Goal: Find specific page/section: Find specific page/section

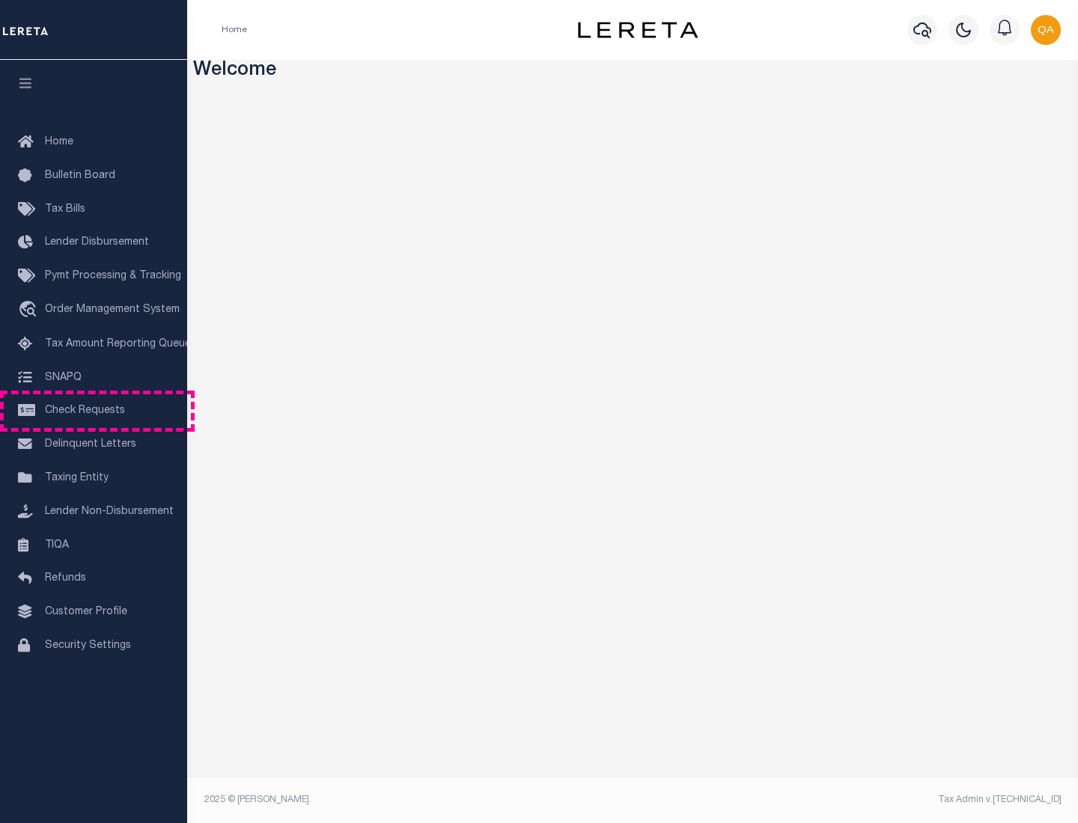
click at [94, 411] on span "Check Requests" at bounding box center [85, 411] width 80 height 10
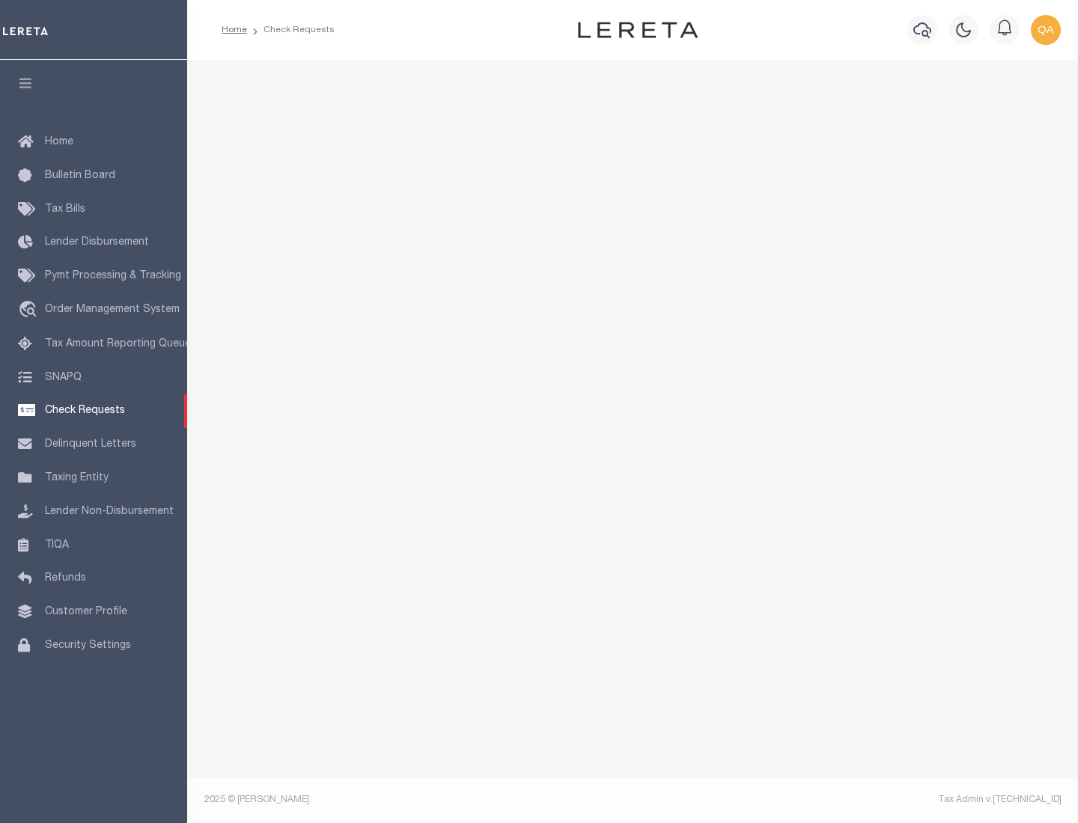
select select "50"
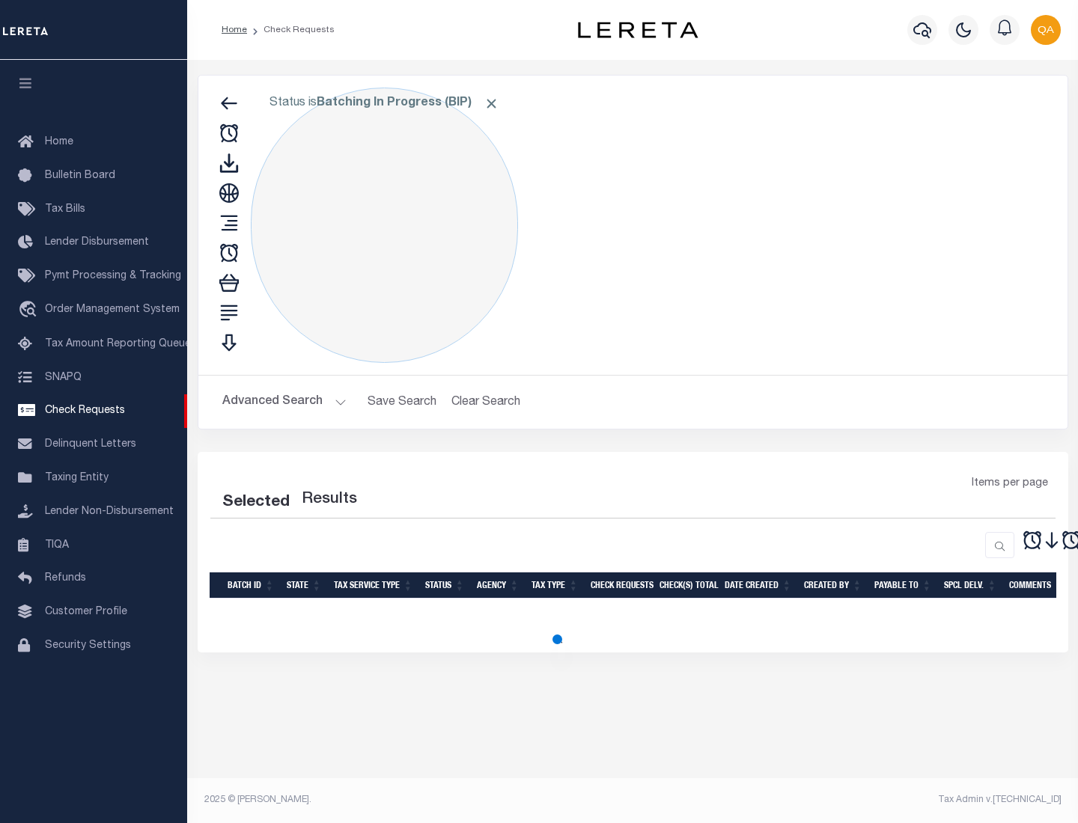
select select "50"
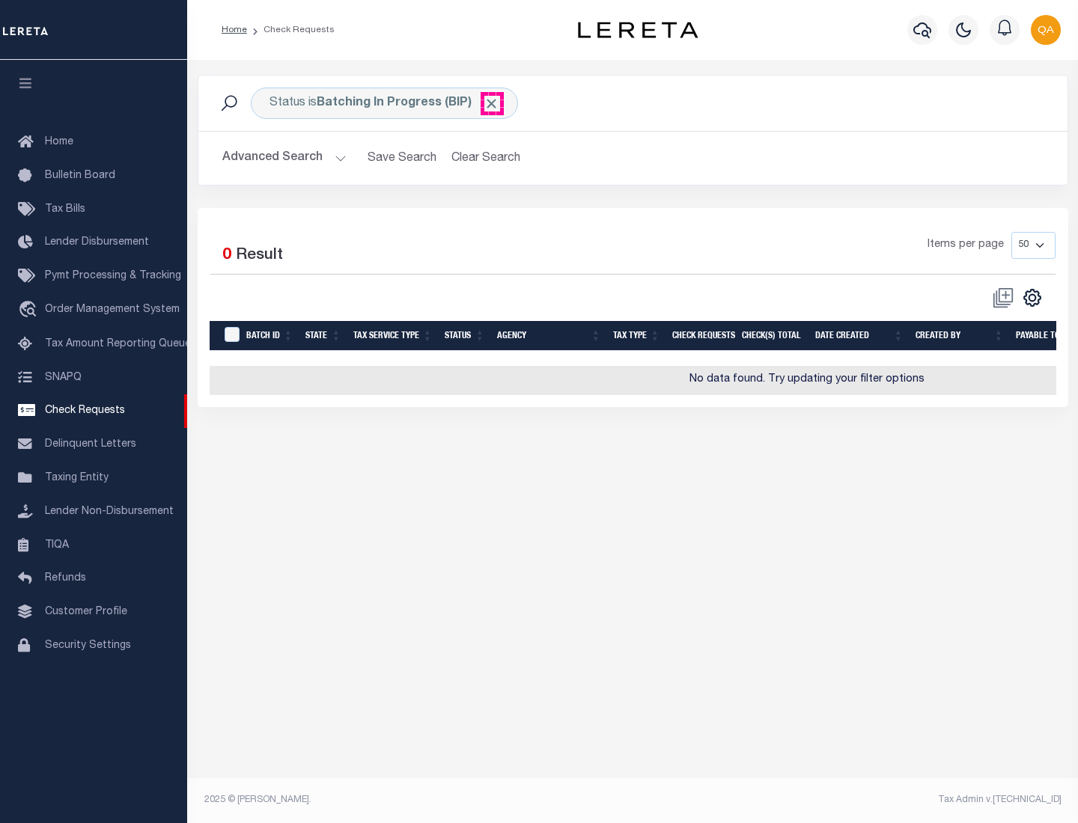
click at [492, 103] on span "Click to Remove" at bounding box center [492, 104] width 16 height 16
